Goal: Task Accomplishment & Management: Complete application form

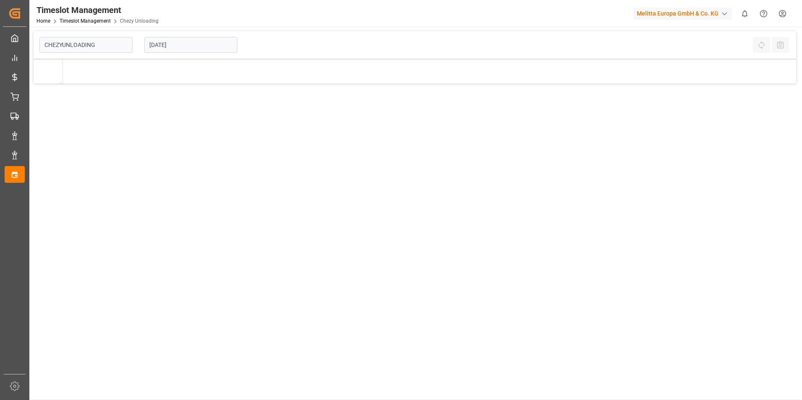
type input "Chezy Unloading"
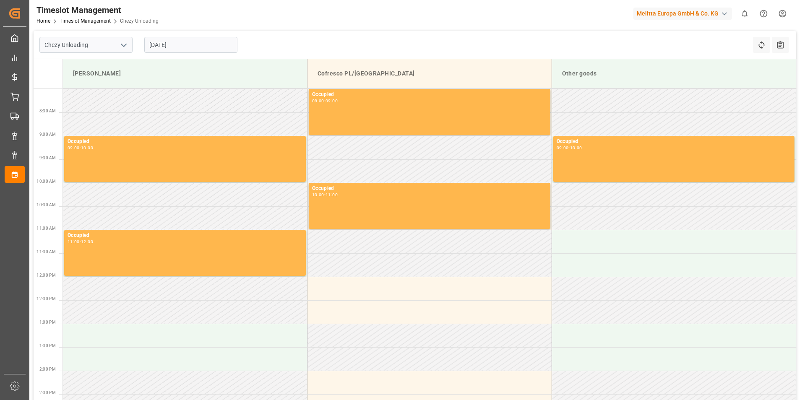
click at [187, 48] on input "[DATE]" at bounding box center [190, 45] width 93 height 16
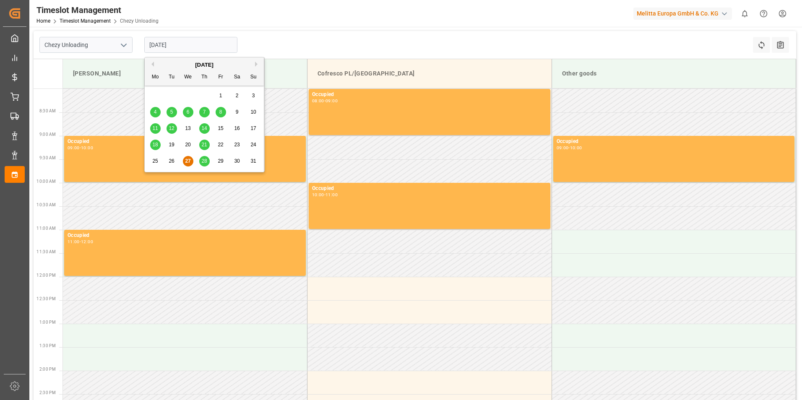
click at [221, 162] on span "29" at bounding box center [220, 161] width 5 height 6
type input "[DATE]"
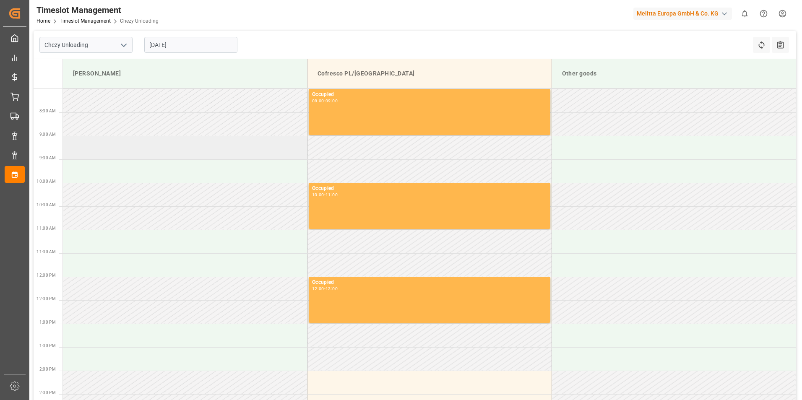
click at [152, 154] on td at bounding box center [185, 148] width 245 height 24
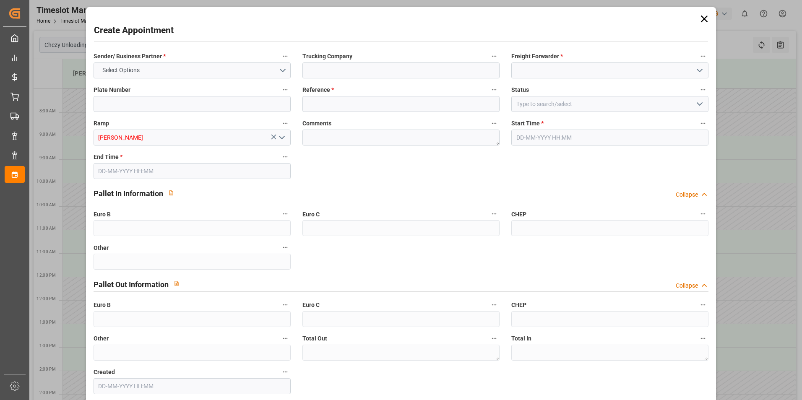
type input "0"
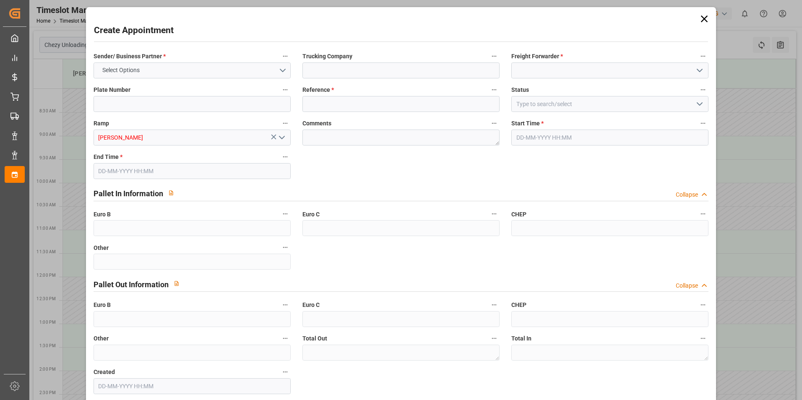
type input "0"
type input "[DATE] 09:00"
type input "[DATE] 10:00"
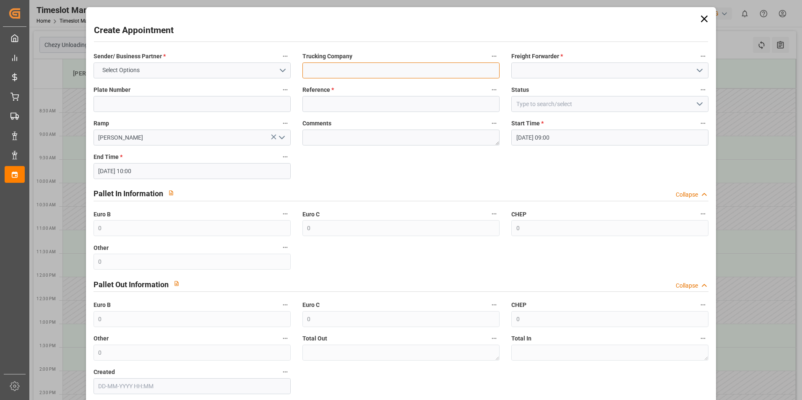
click at [421, 65] on input at bounding box center [401, 71] width 197 height 16
type input "skat"
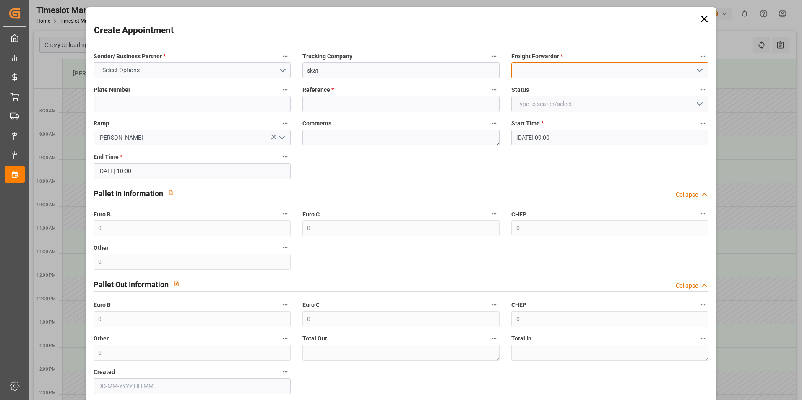
click at [564, 72] on input at bounding box center [610, 71] width 197 height 16
click at [571, 71] on input "skay" at bounding box center [610, 71] width 197 height 16
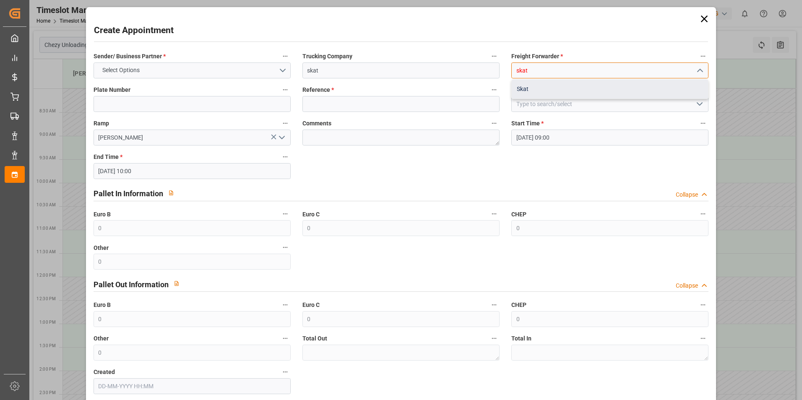
click at [545, 87] on div "Skat" at bounding box center [610, 89] width 196 height 19
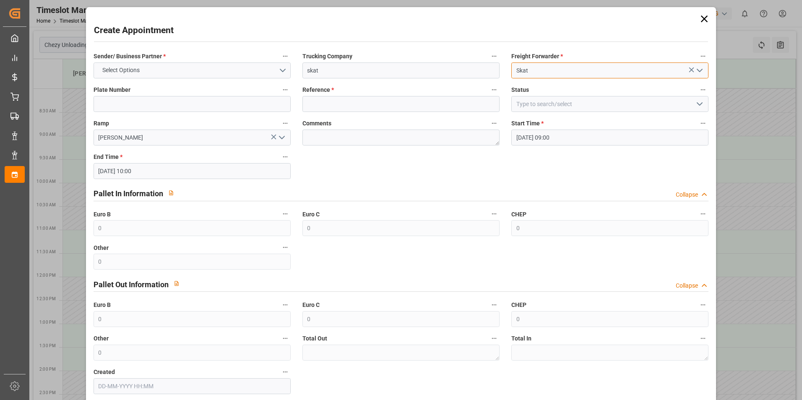
type input "Skat"
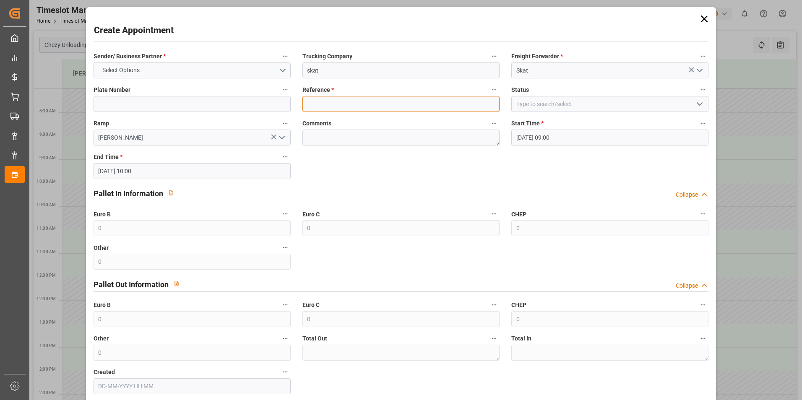
click at [447, 101] on input at bounding box center [401, 104] width 197 height 16
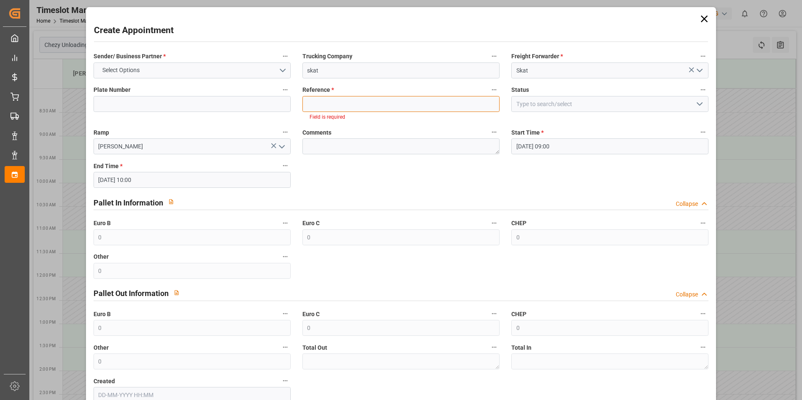
click at [390, 104] on input at bounding box center [401, 104] width 197 height 16
paste input "400052373"
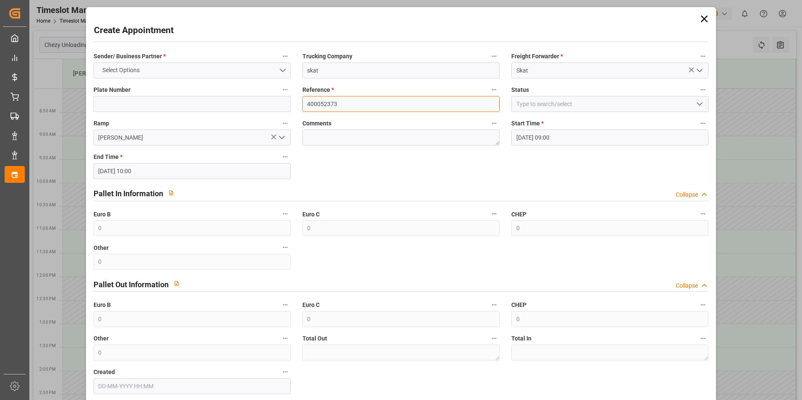
type input "400052373"
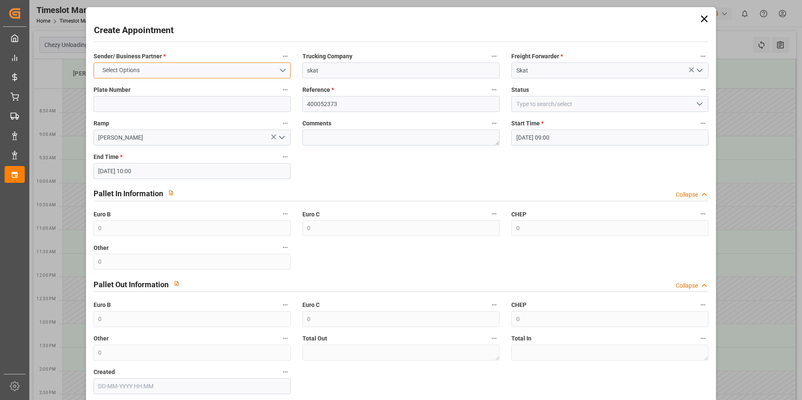
click at [217, 69] on button "Select Options" at bounding box center [192, 71] width 197 height 16
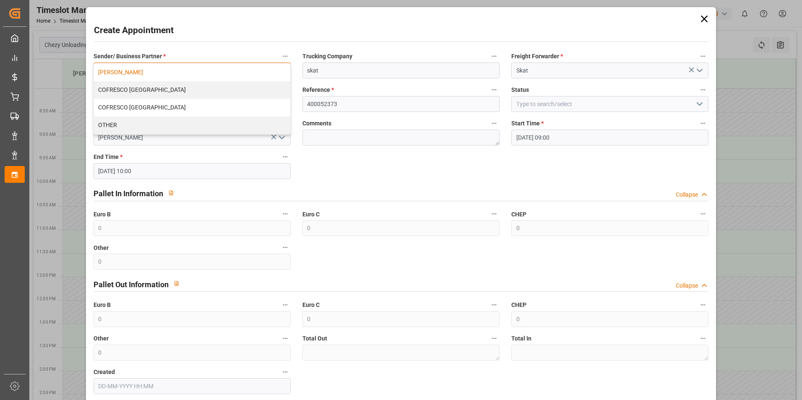
click at [154, 73] on div "[PERSON_NAME]" at bounding box center [192, 73] width 196 height 18
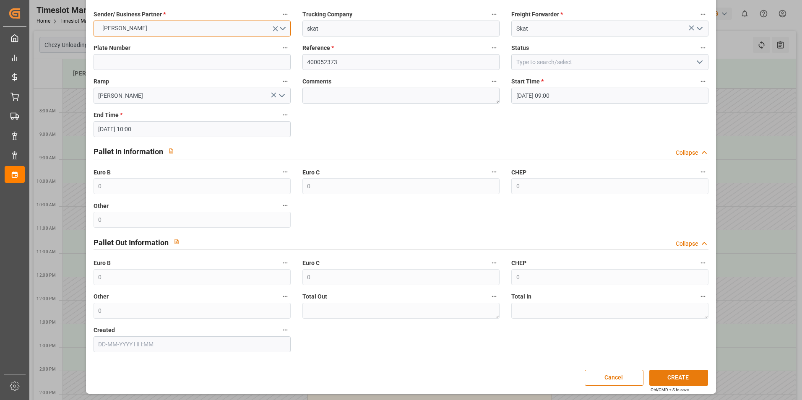
scroll to position [43, 0]
click at [691, 375] on button "CREATE" at bounding box center [679, 377] width 59 height 16
